Goal: Task Accomplishment & Management: Use online tool/utility

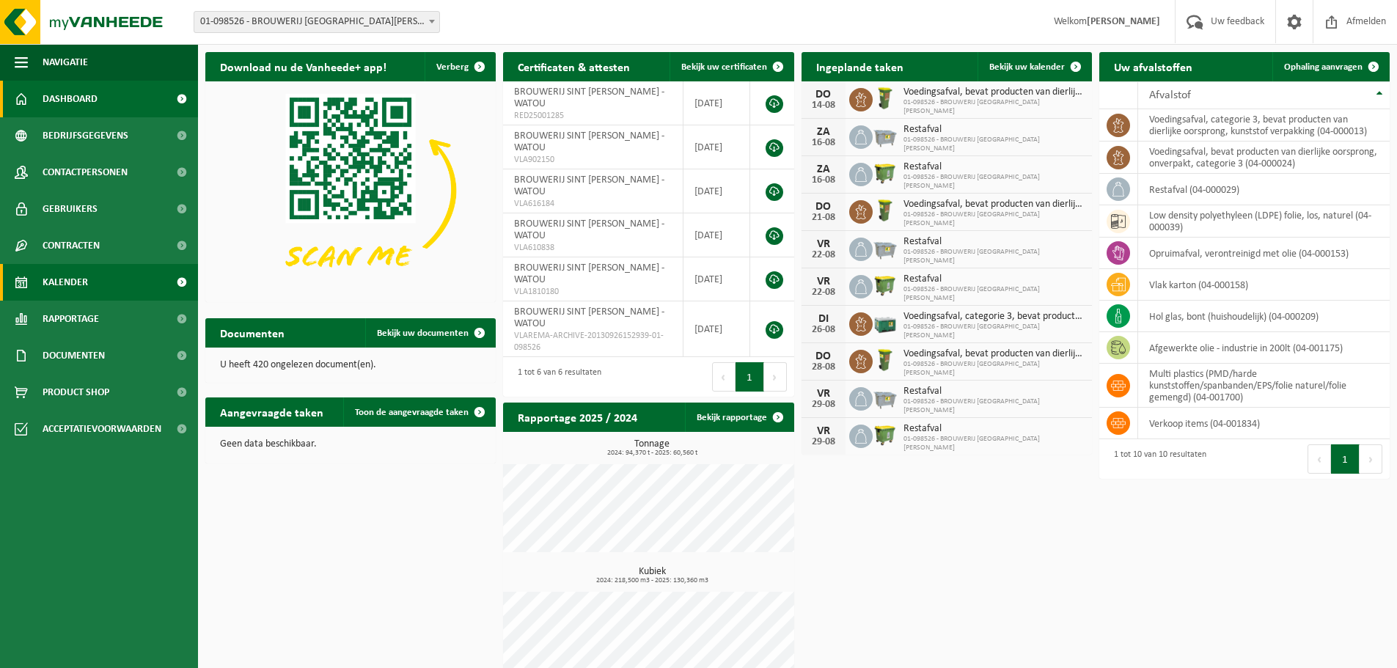
click at [68, 287] on span "Kalender" at bounding box center [65, 282] width 45 height 37
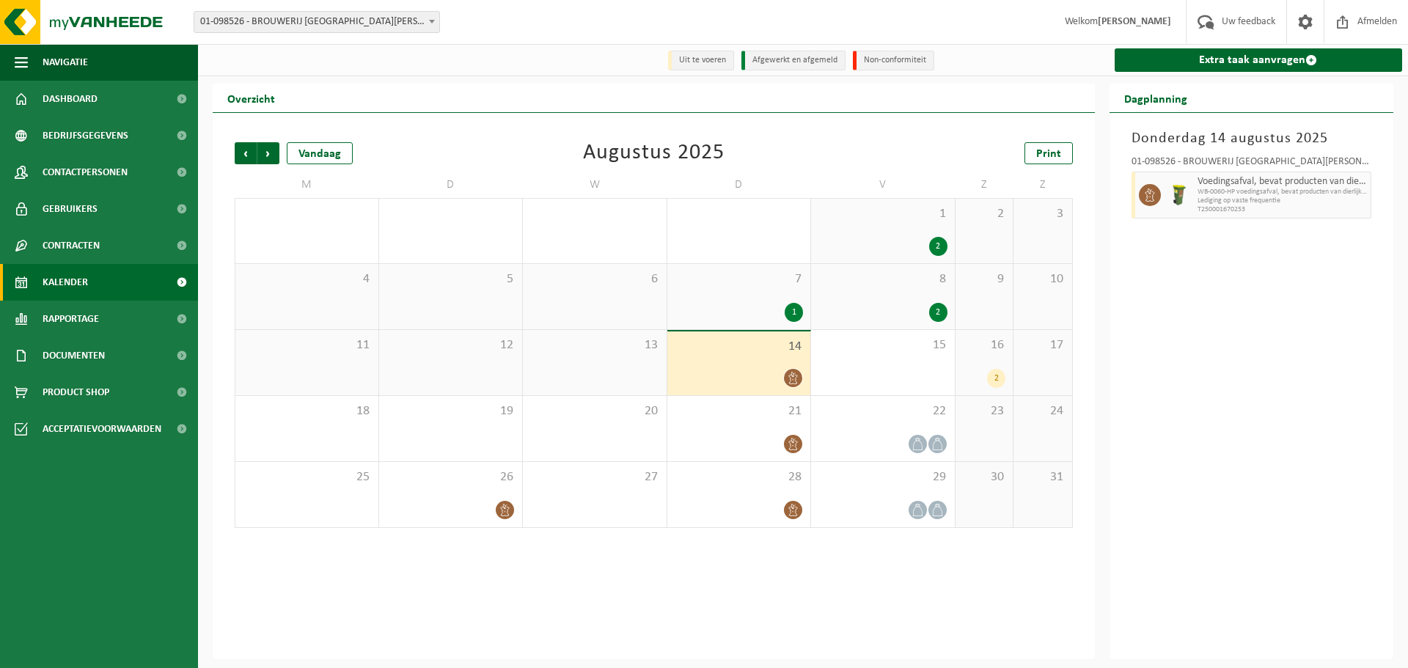
click at [982, 367] on div "16 2" at bounding box center [985, 362] width 58 height 65
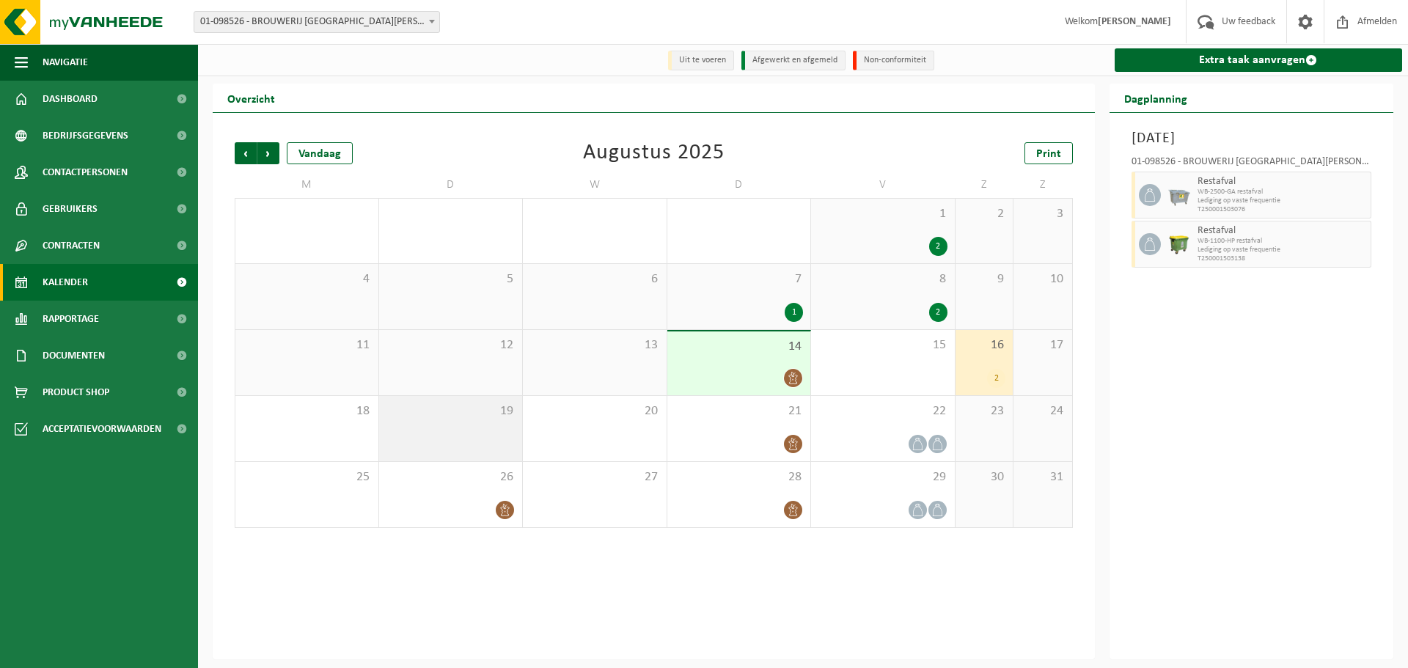
click at [479, 434] on div "19" at bounding box center [451, 428] width 144 height 65
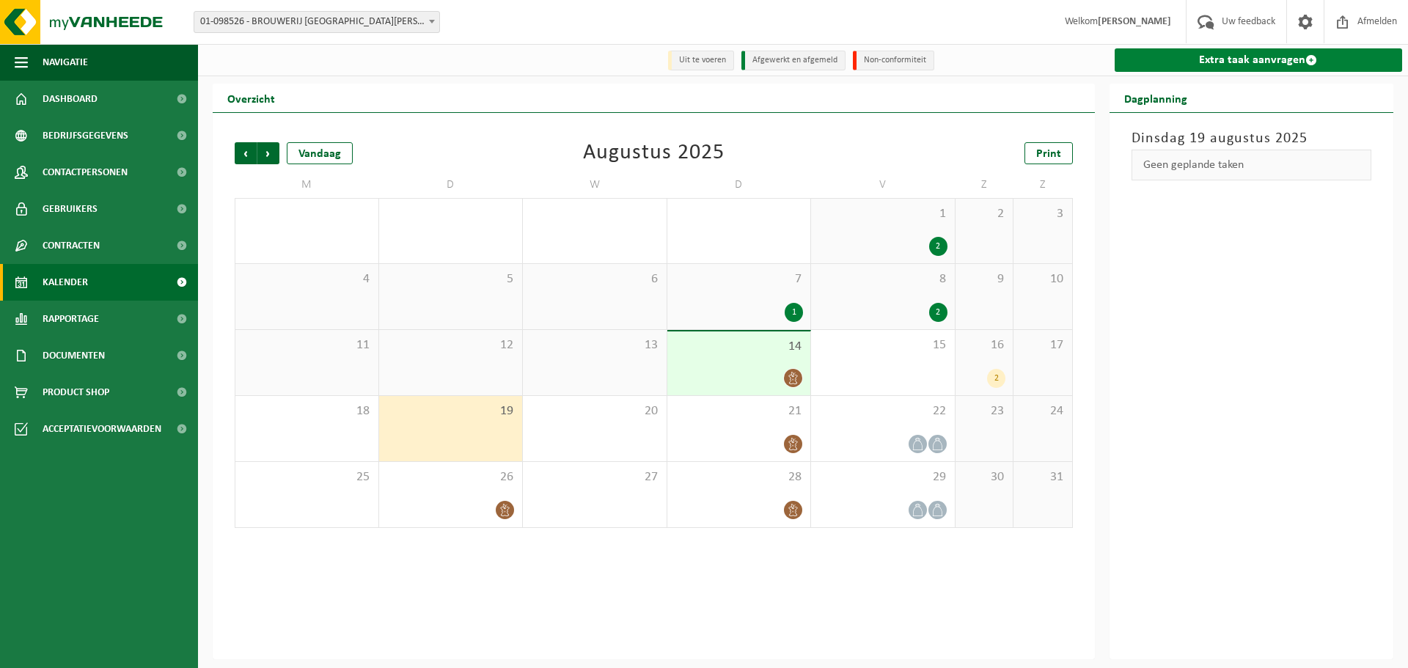
click at [1308, 60] on span at bounding box center [1312, 60] width 12 height 12
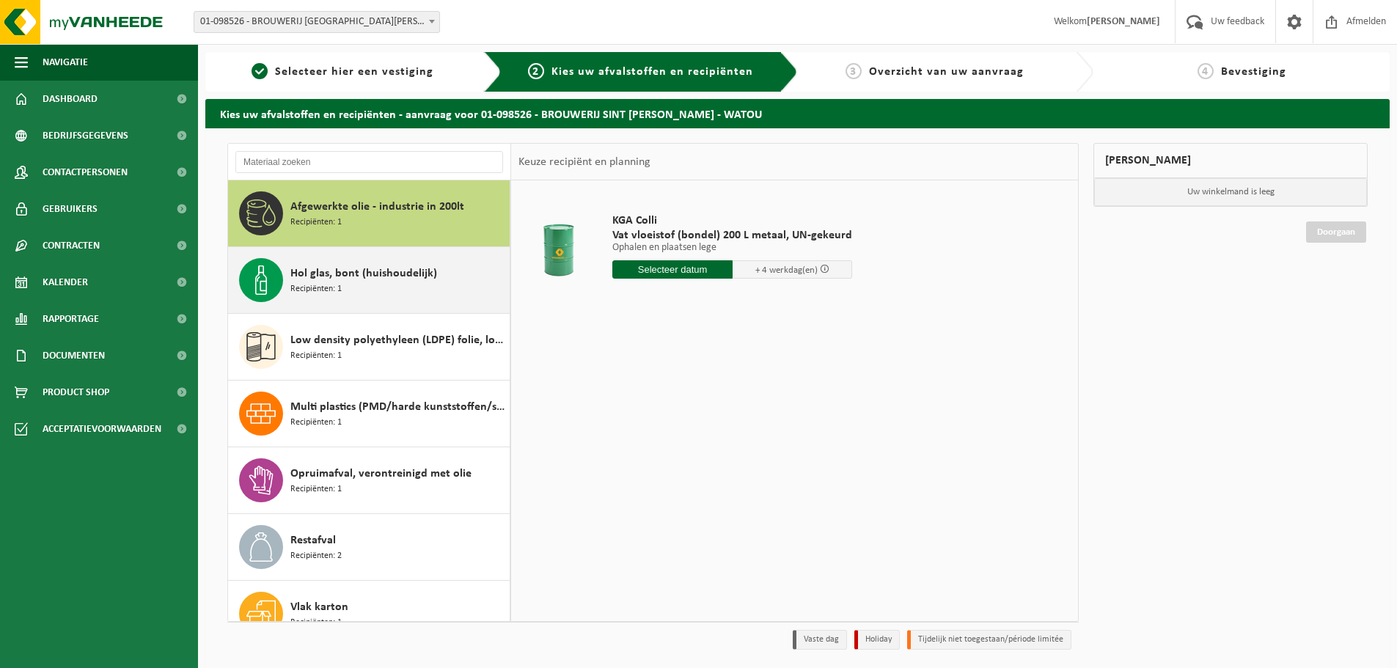
click at [371, 285] on div "Hol glas, bont (huishoudelijk) Recipiënten: 1" at bounding box center [398, 280] width 216 height 44
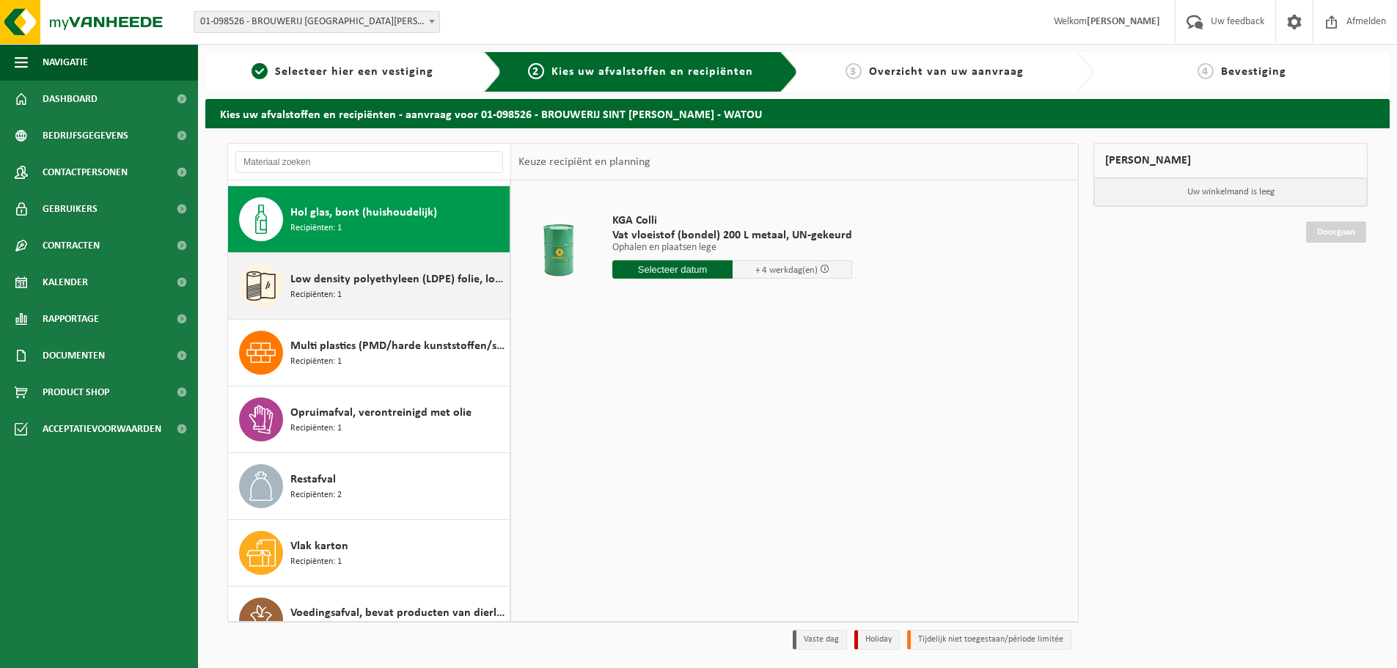
scroll to position [67, 0]
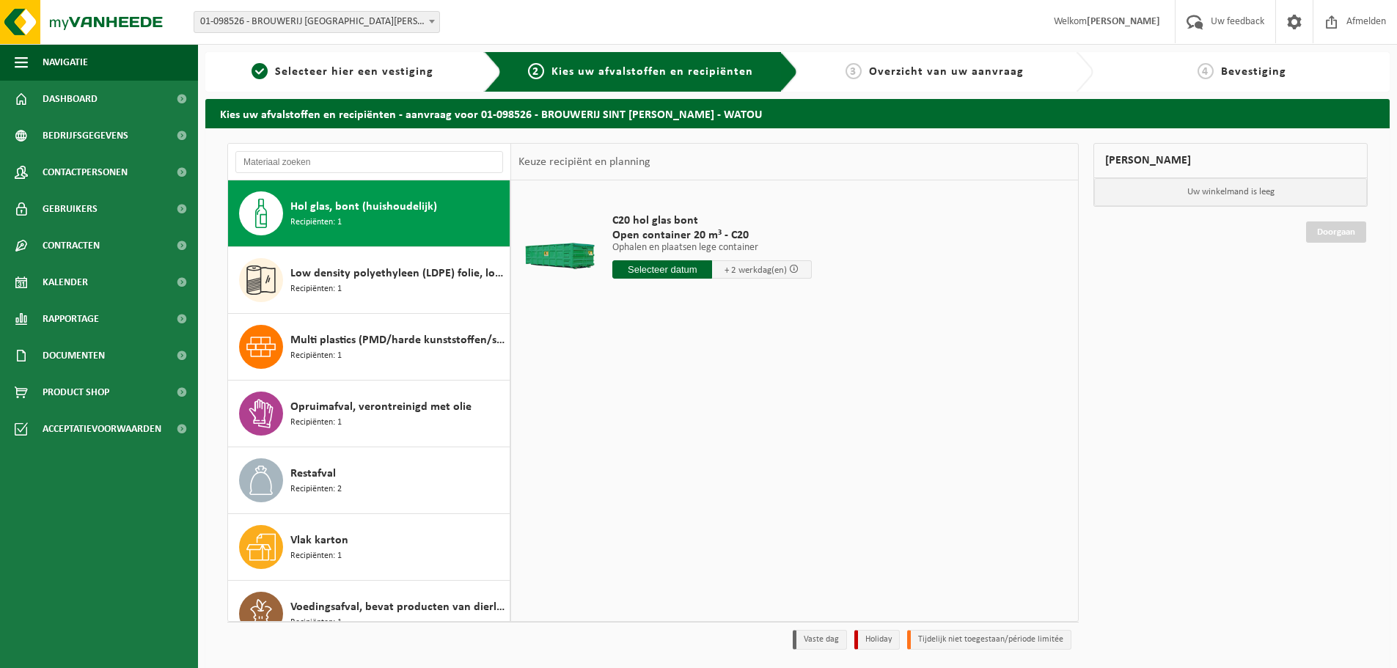
click at [753, 269] on span "+ 2 werkdag(en)" at bounding box center [756, 271] width 62 height 10
click at [688, 271] on input "text" at bounding box center [663, 269] width 100 height 18
click at [628, 426] on div "18" at bounding box center [626, 423] width 26 height 23
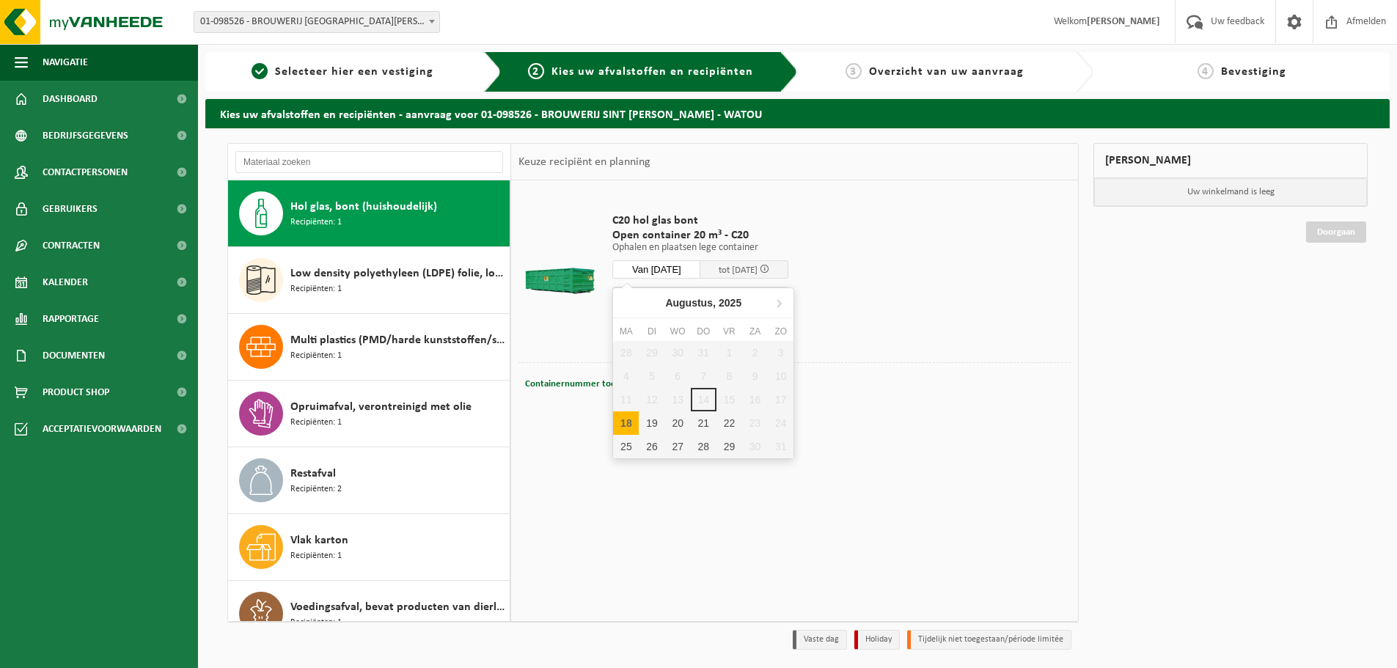
click at [701, 271] on input "Van 2025-08-18" at bounding box center [657, 269] width 88 height 18
click at [648, 420] on div "19" at bounding box center [652, 423] width 26 height 23
type input "Van 2025-08-19"
